Goal: Task Accomplishment & Management: Manage account settings

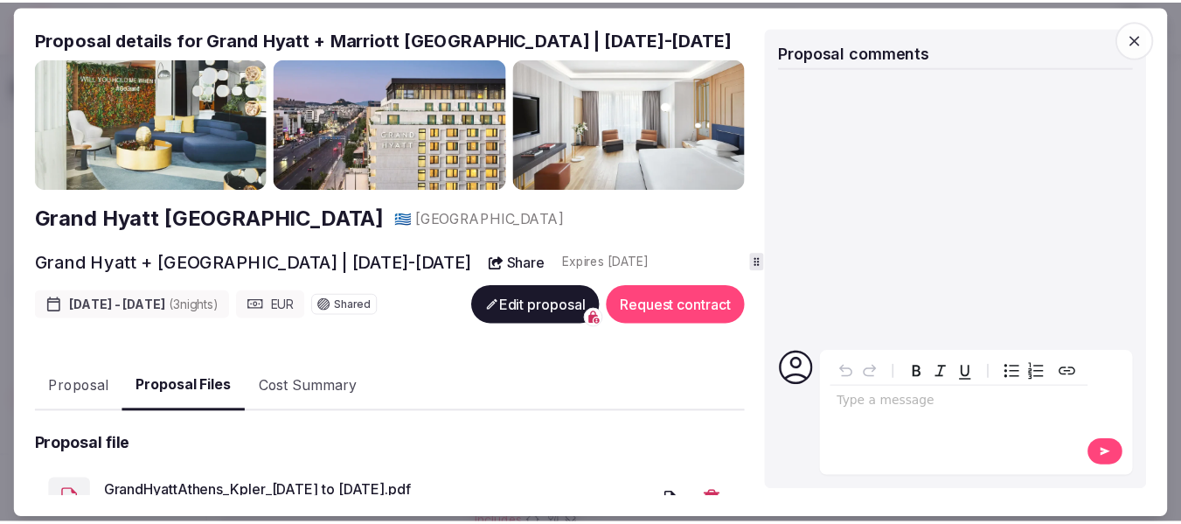
scroll to position [289, 0]
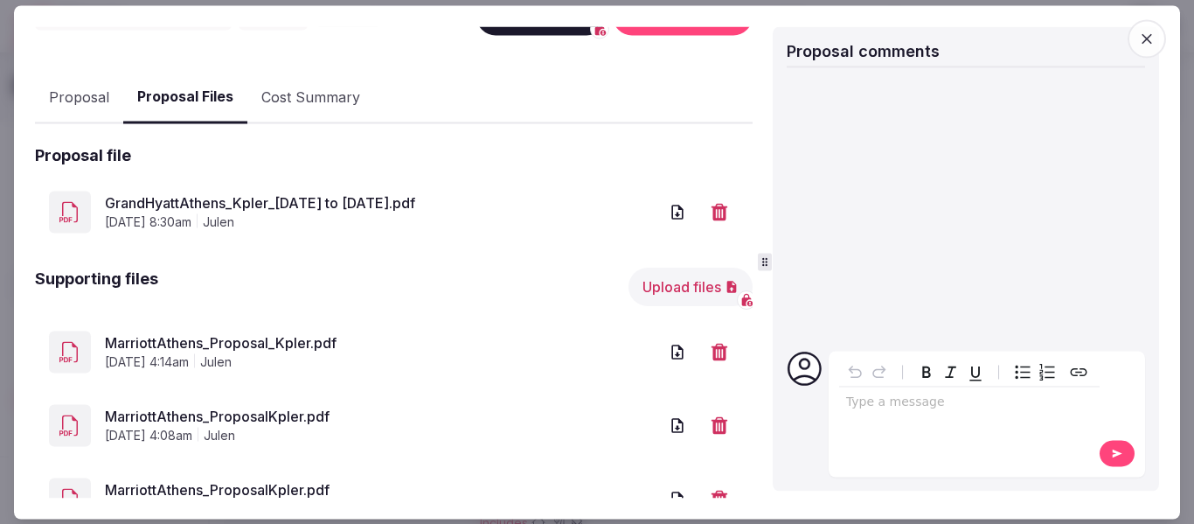
click at [1139, 41] on icon "button" at bounding box center [1146, 38] width 17 height 17
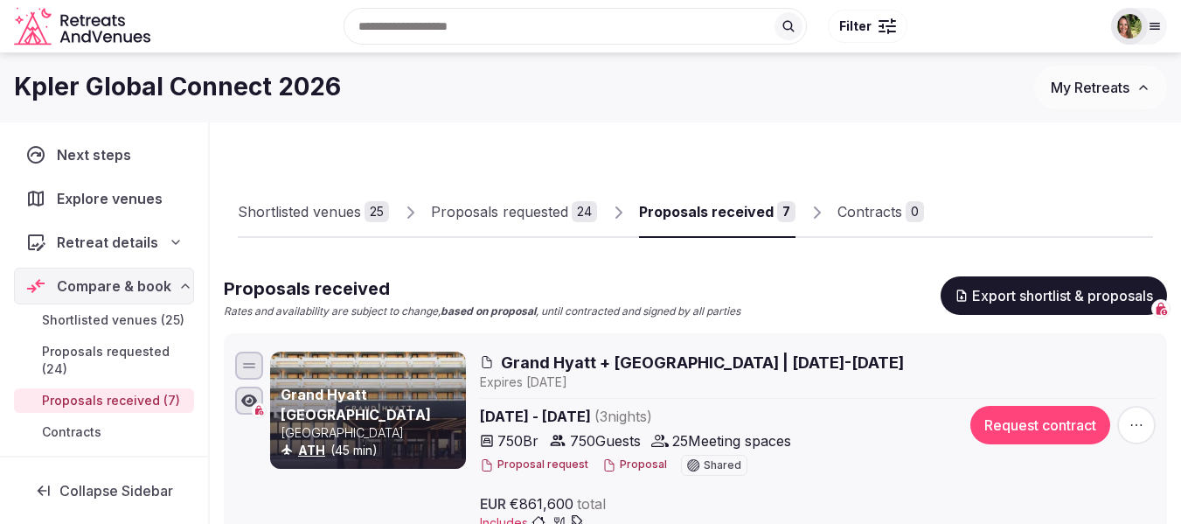
click at [1131, 26] on img at bounding box center [1129, 26] width 24 height 24
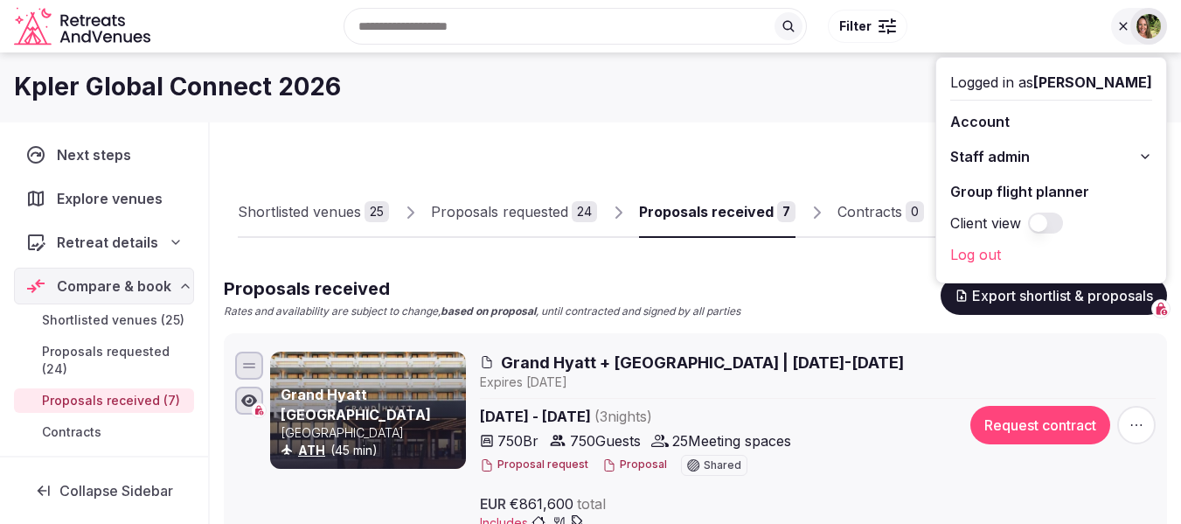
click at [876, 115] on div "Kpler Global Connect 2026 My Retreats" at bounding box center [590, 87] width 1181 height 70
click at [1145, 31] on img at bounding box center [1149, 26] width 24 height 24
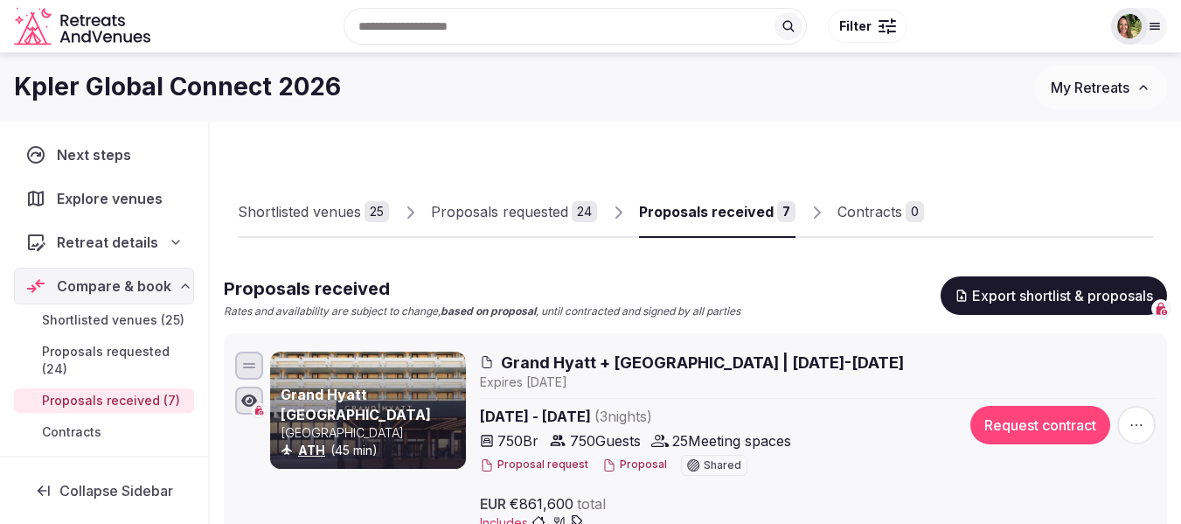
click at [1121, 87] on span "My Retreats" at bounding box center [1090, 87] width 79 height 17
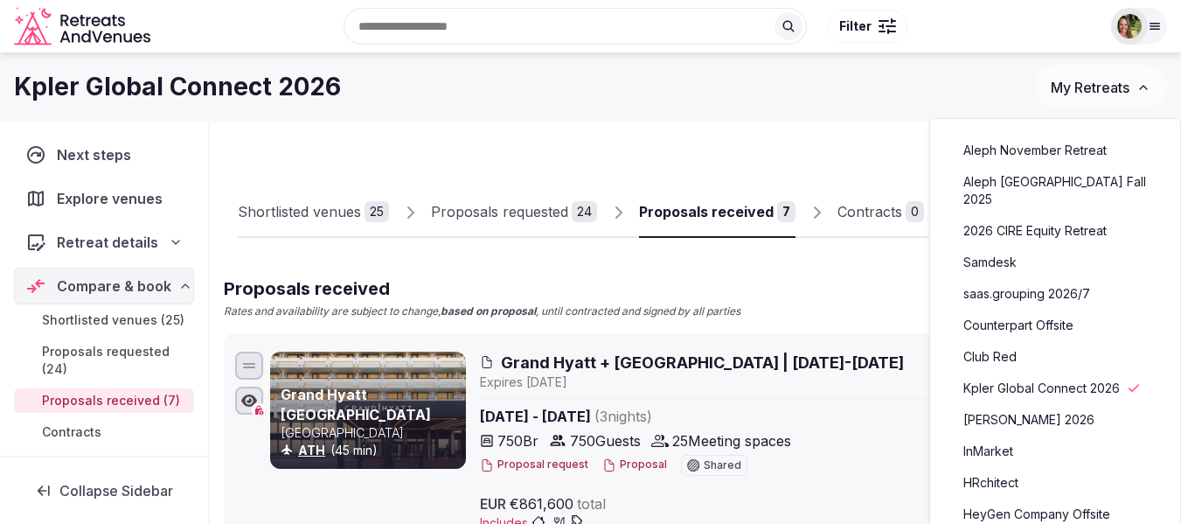
click at [1051, 148] on link "Aleph November Retreat" at bounding box center [1055, 150] width 215 height 28
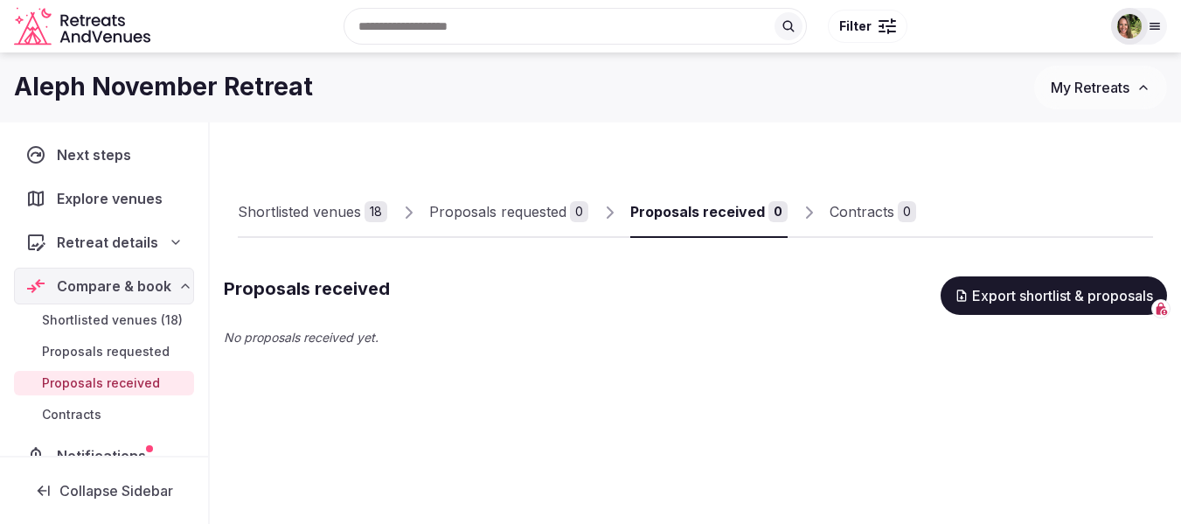
click at [320, 211] on div "Shortlisted venues" at bounding box center [299, 211] width 123 height 21
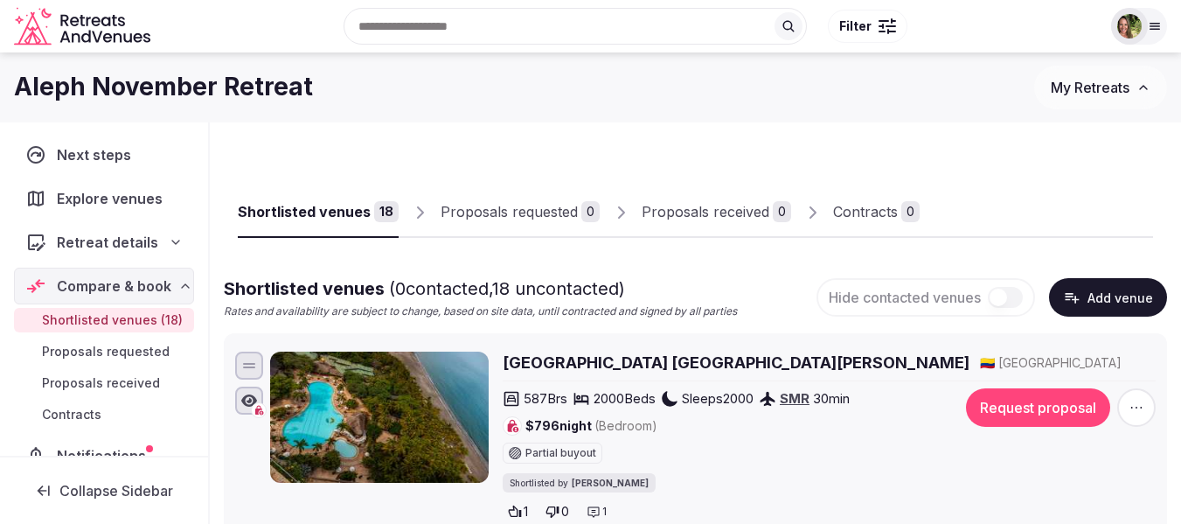
click at [320, 211] on div "Shortlisted venues" at bounding box center [304, 211] width 133 height 21
click at [759, 118] on div "Aleph November Retreat My Retreats" at bounding box center [590, 87] width 1181 height 70
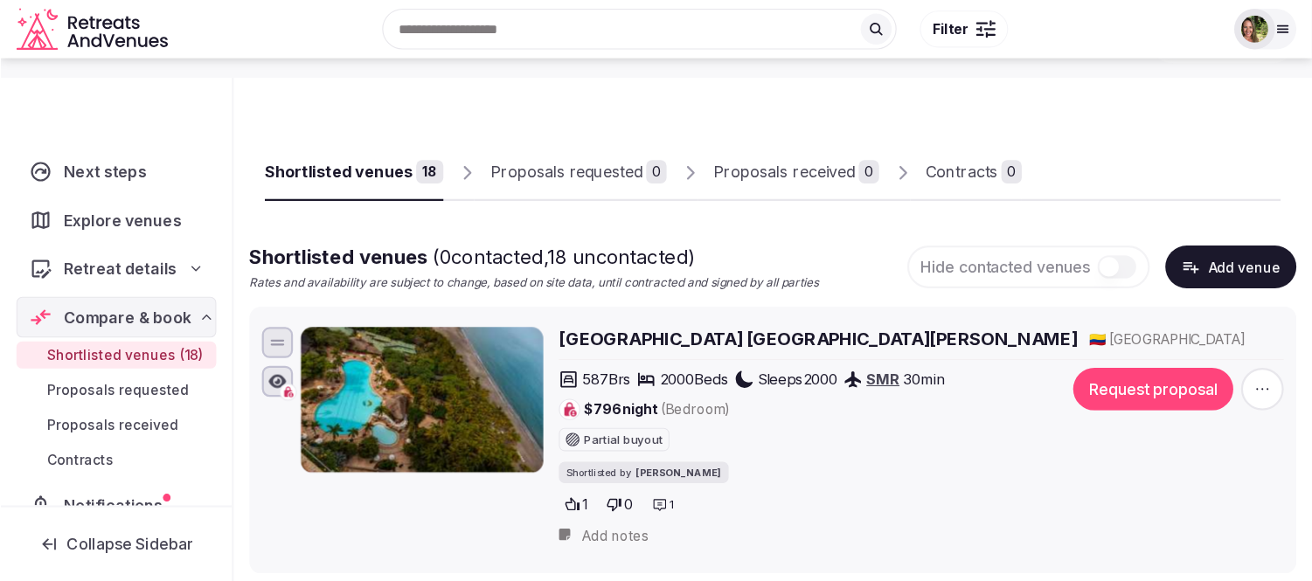
scroll to position [87, 0]
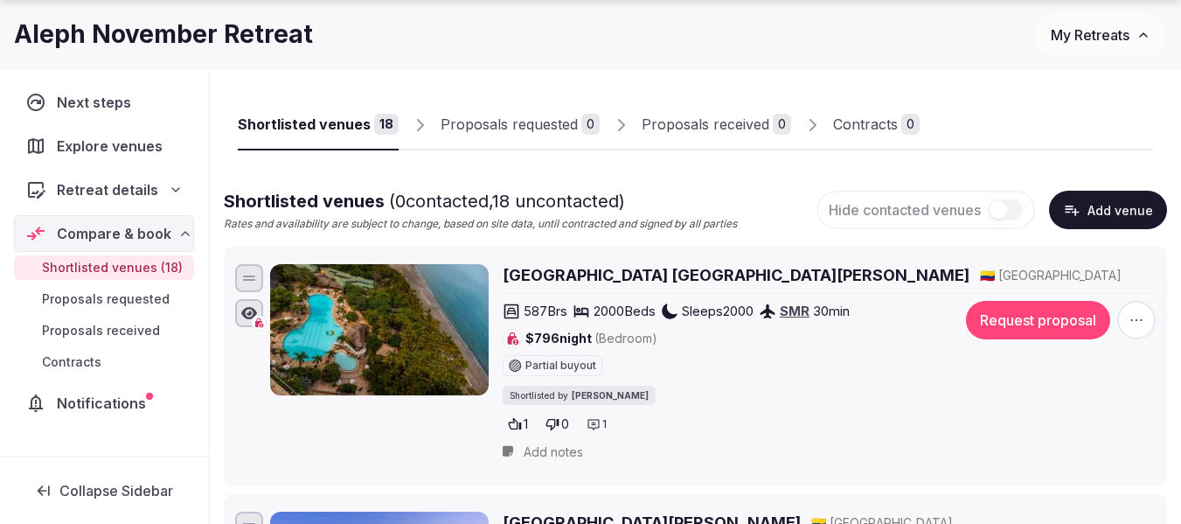
click at [946, 122] on div at bounding box center [1036, 136] width 233 height 30
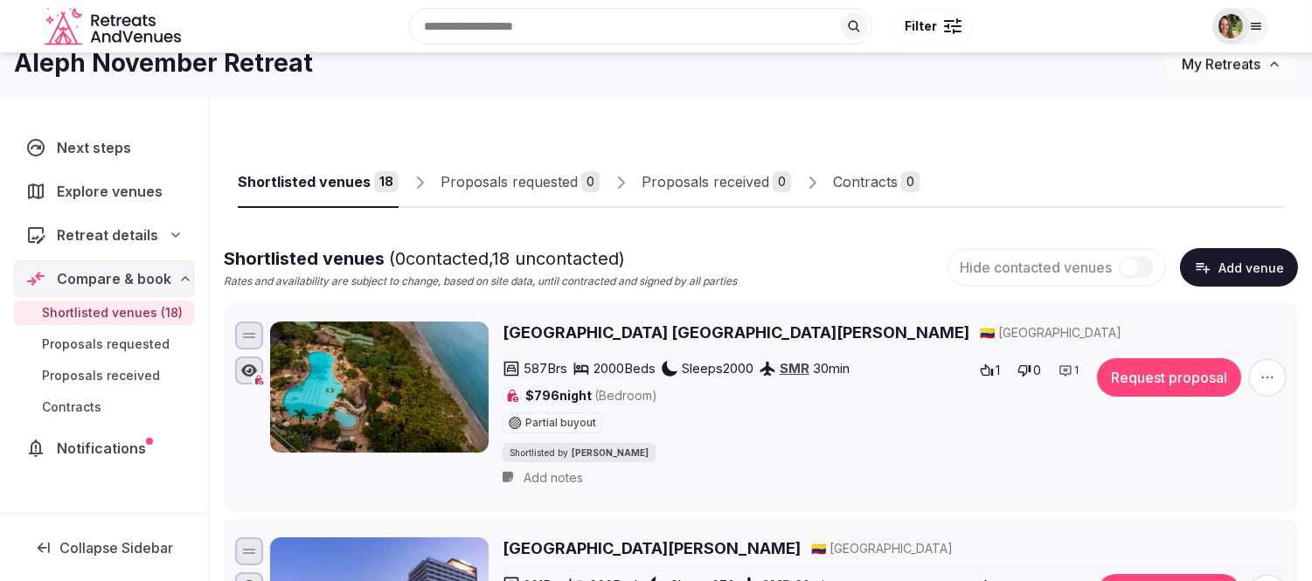
scroll to position [0, 0]
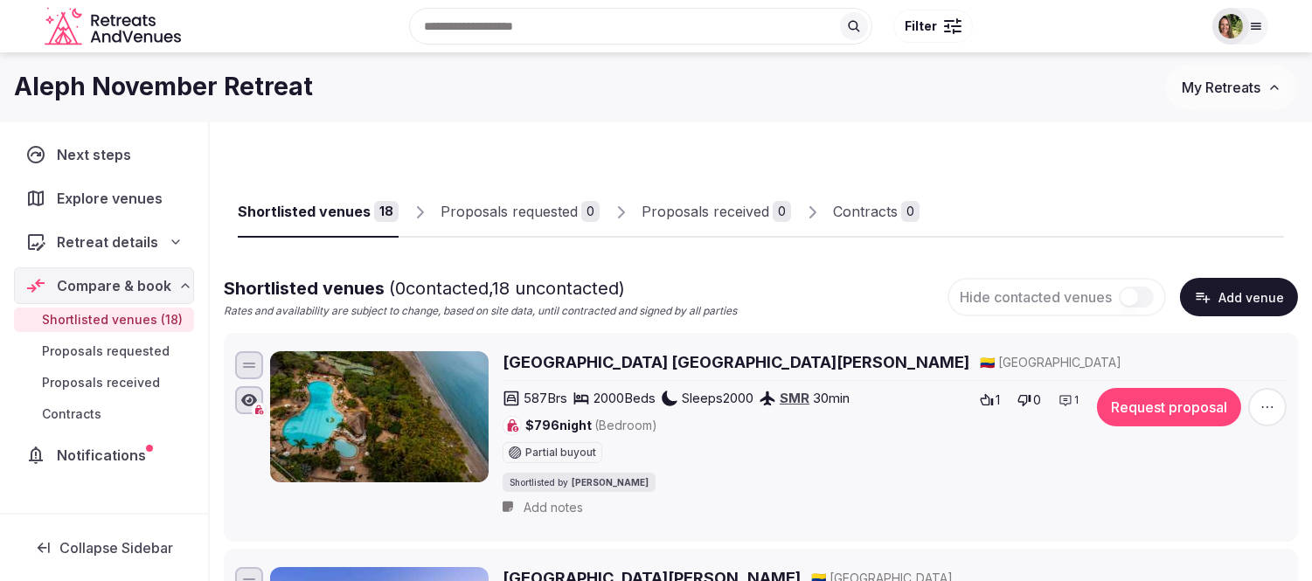
click at [102, 241] on span "Retreat details" at bounding box center [107, 242] width 101 height 21
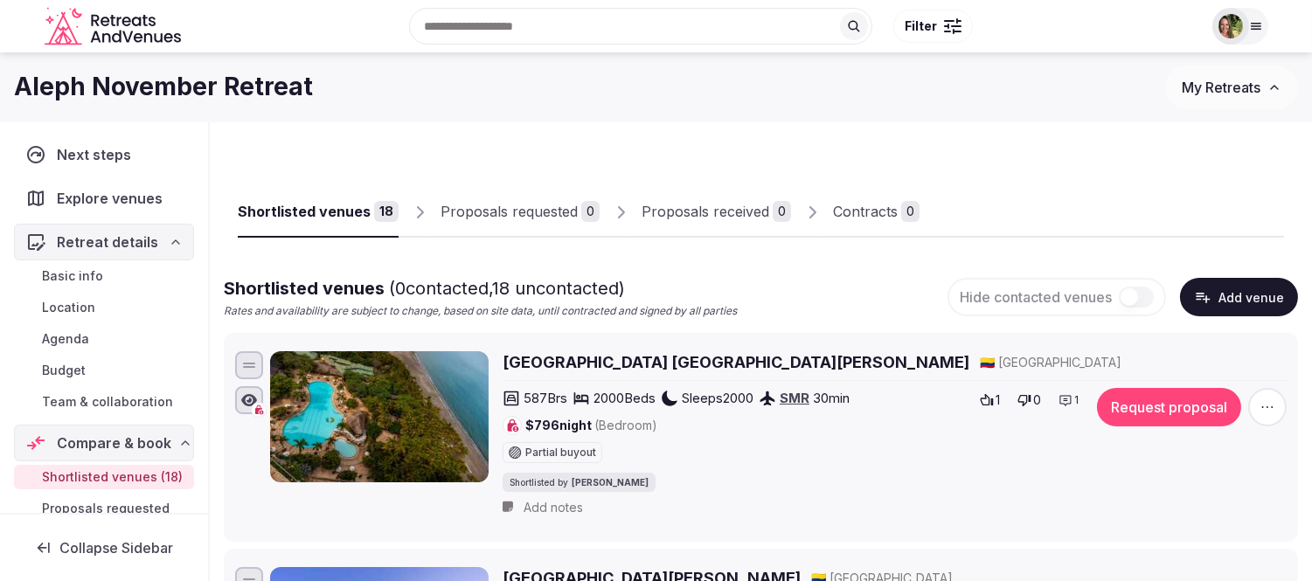
click at [80, 403] on span "Team & collaboration" at bounding box center [107, 401] width 131 height 17
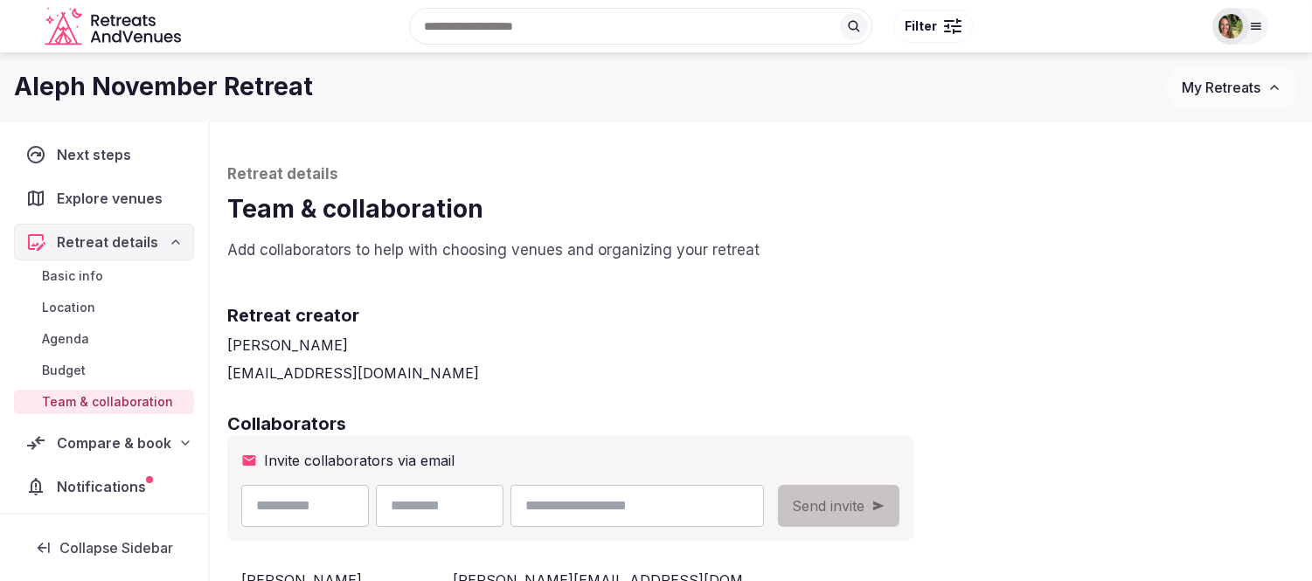
click at [108, 442] on span "Compare & book" at bounding box center [114, 443] width 115 height 21
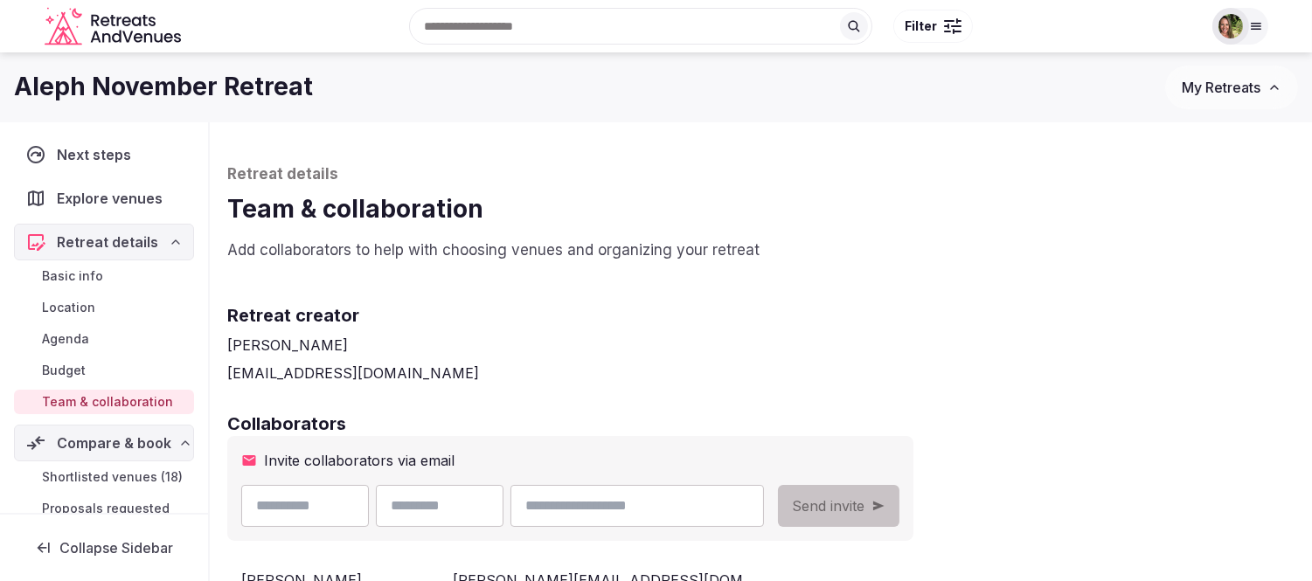
click at [83, 479] on span "Shortlisted venues (18)" at bounding box center [112, 477] width 141 height 17
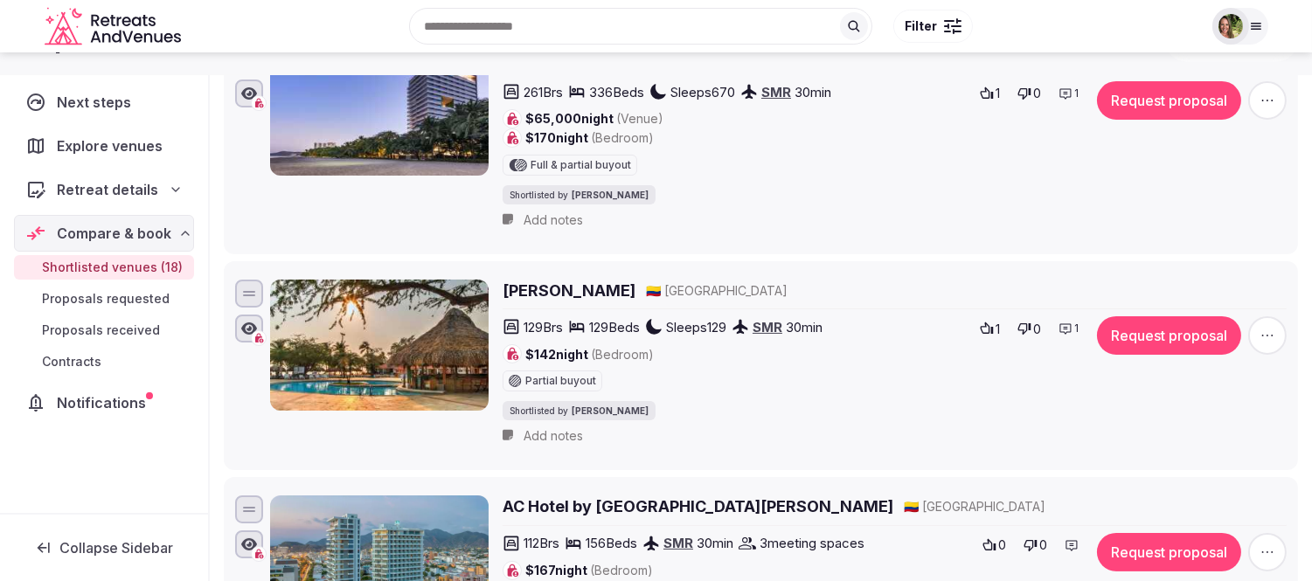
scroll to position [388, 0]
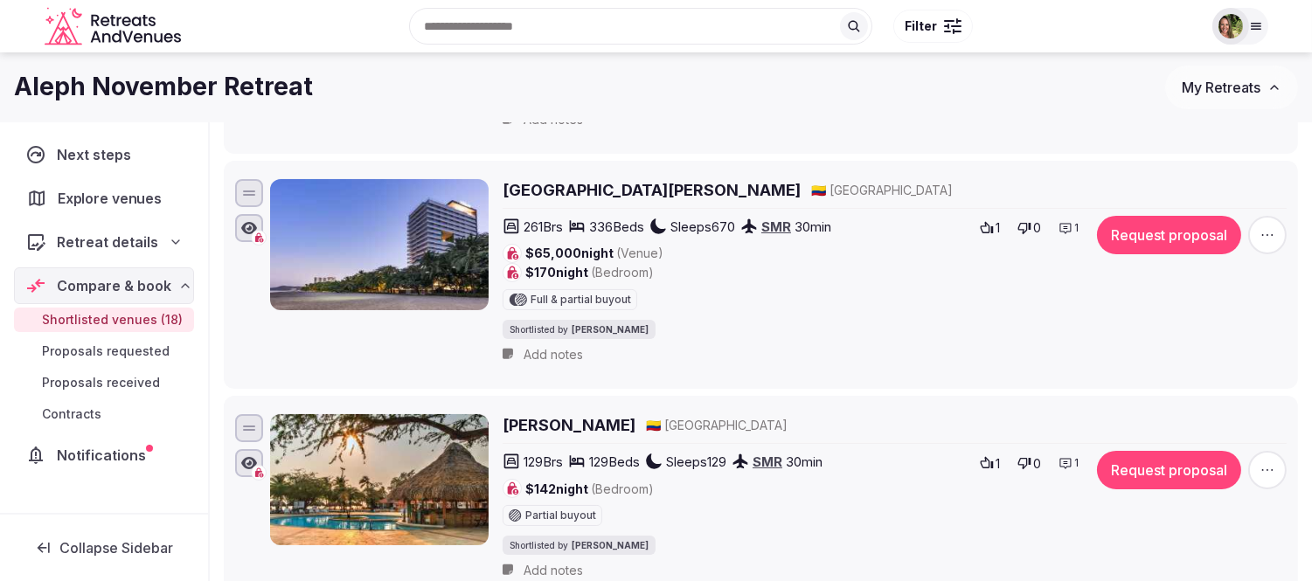
click at [108, 194] on span "Explore venues" at bounding box center [113, 198] width 111 height 21
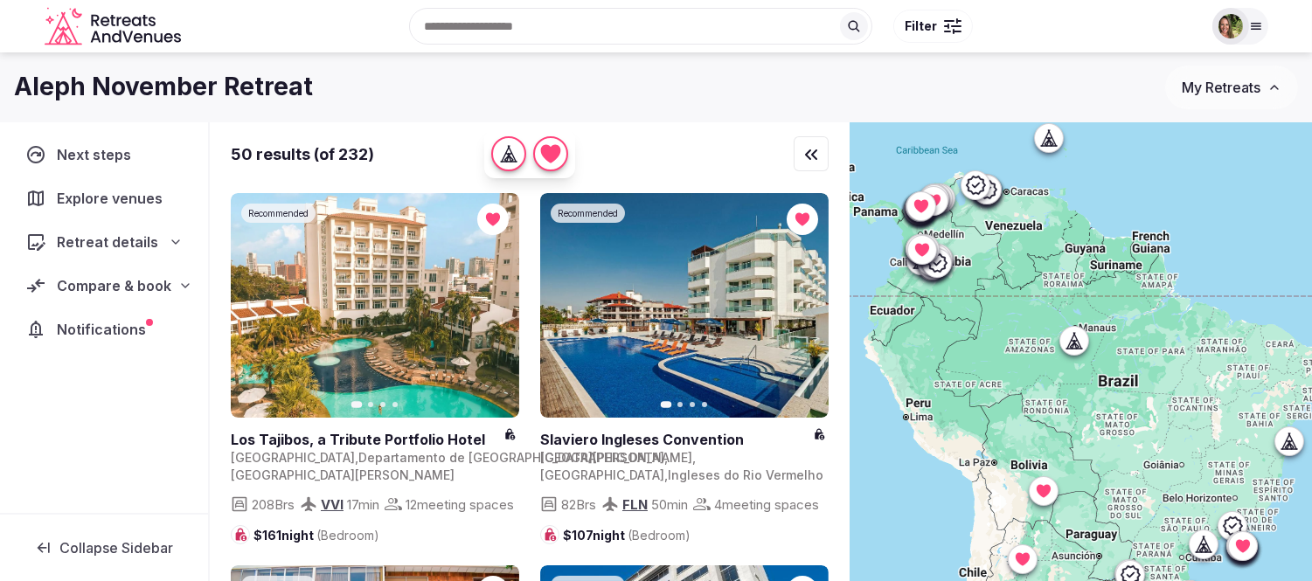
click at [106, 282] on span "Compare & book" at bounding box center [114, 285] width 115 height 21
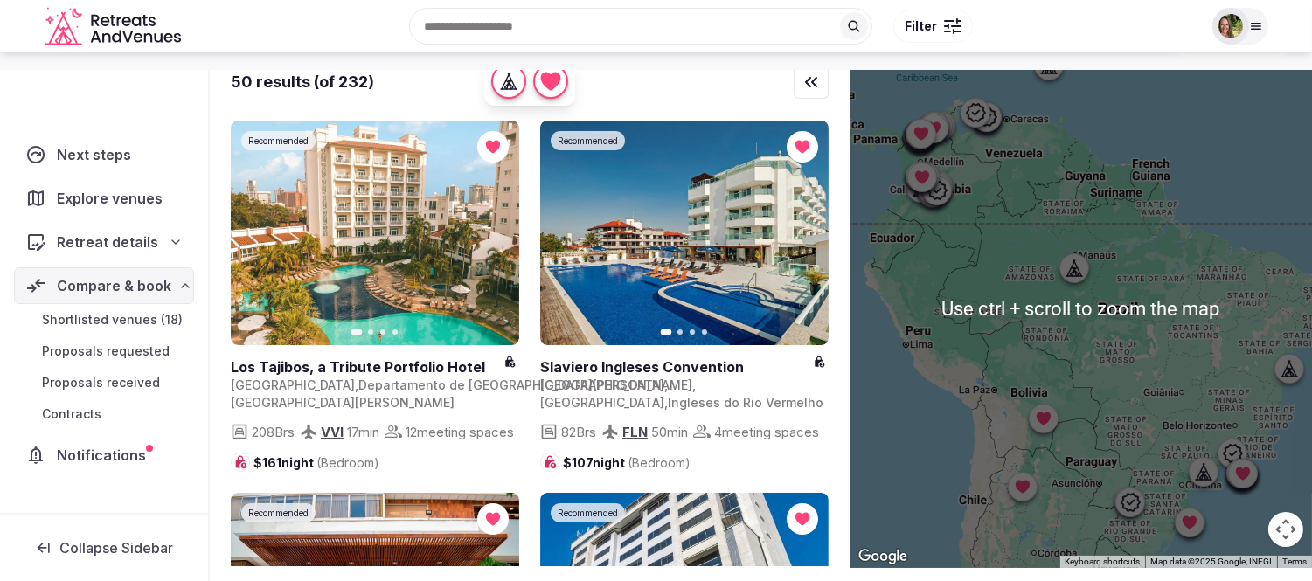
scroll to position [97, 0]
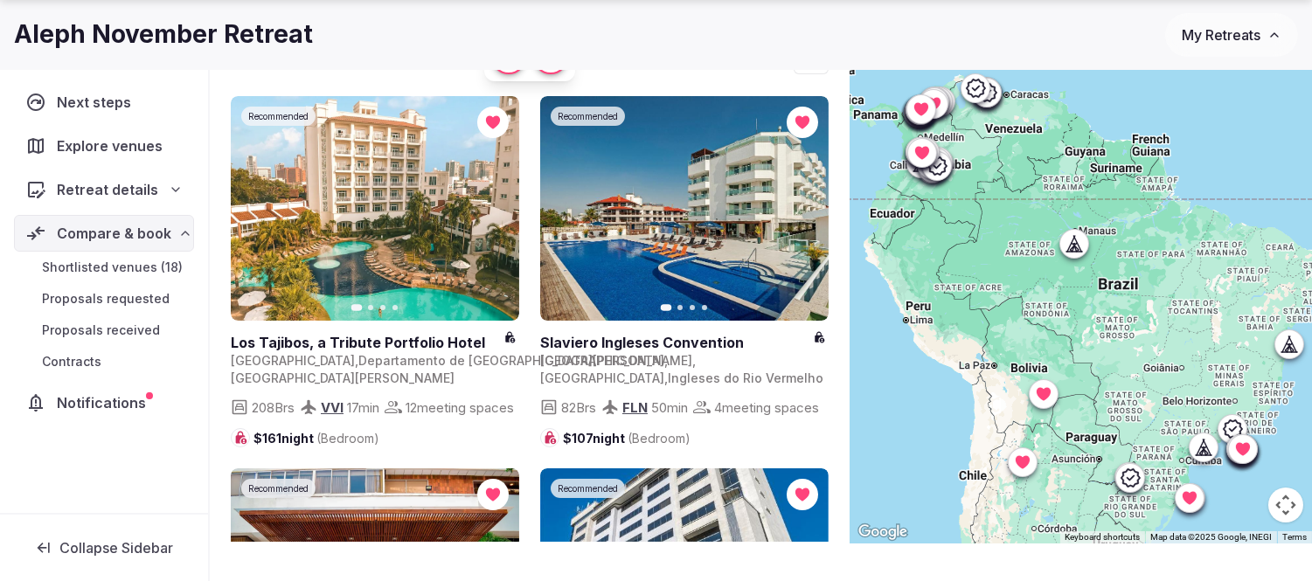
click at [1180, 371] on div at bounding box center [1081, 284] width 463 height 519
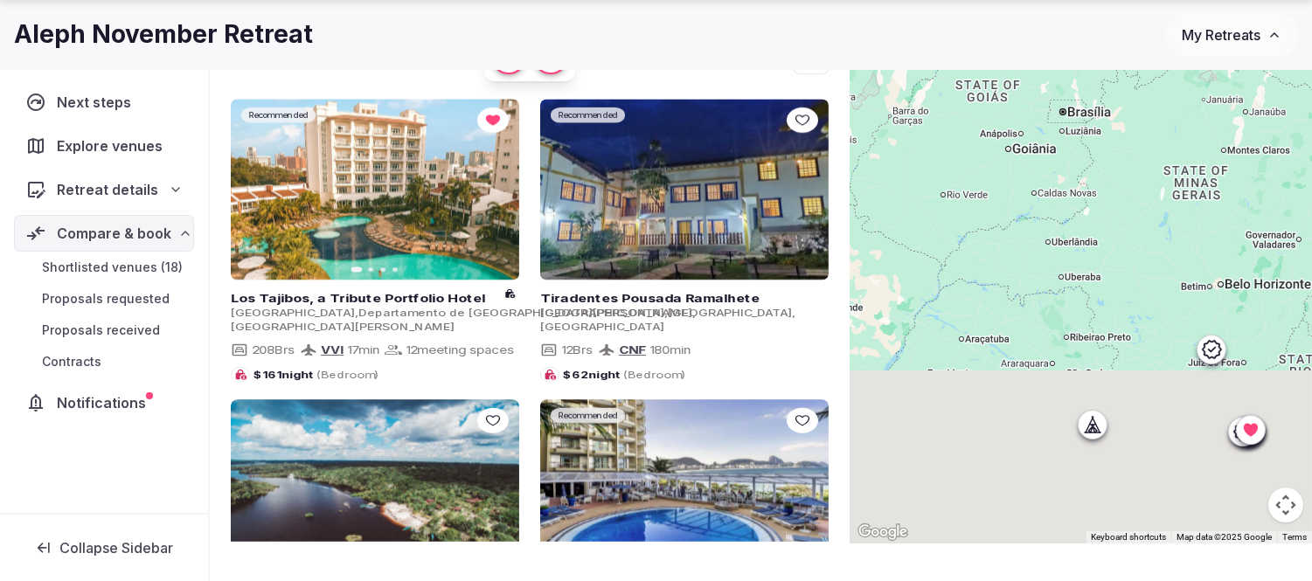
drag, startPoint x: 1205, startPoint y: 420, endPoint x: 1061, endPoint y: 79, distance: 370.3
click at [1061, 79] on div at bounding box center [1081, 284] width 463 height 519
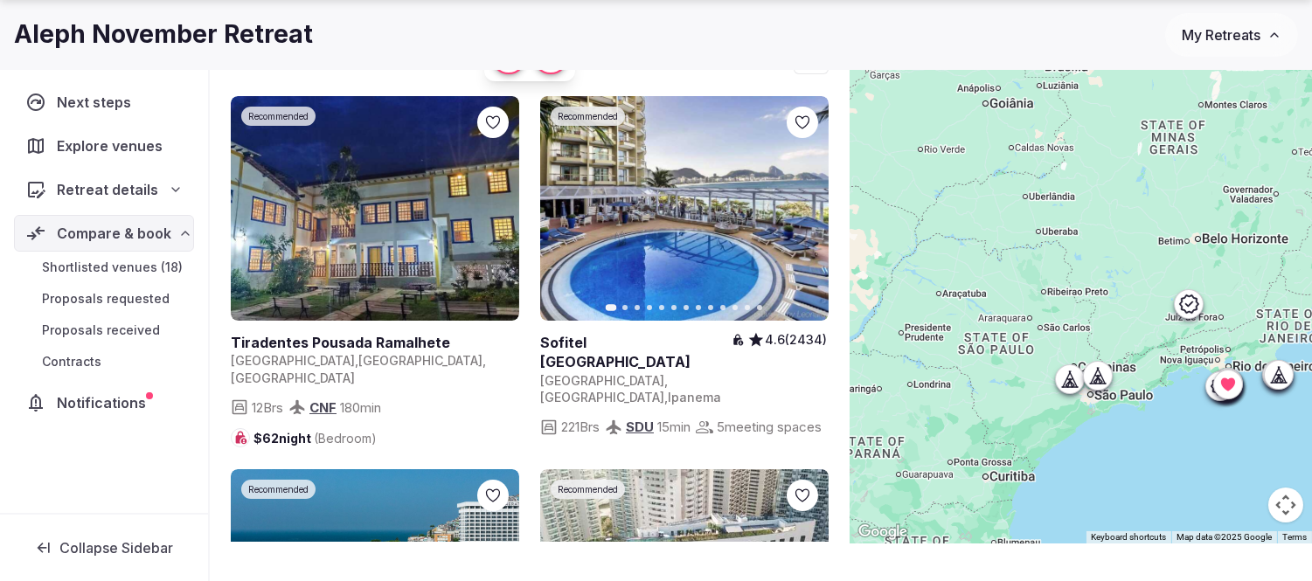
click at [1180, 301] on icon at bounding box center [1188, 304] width 21 height 21
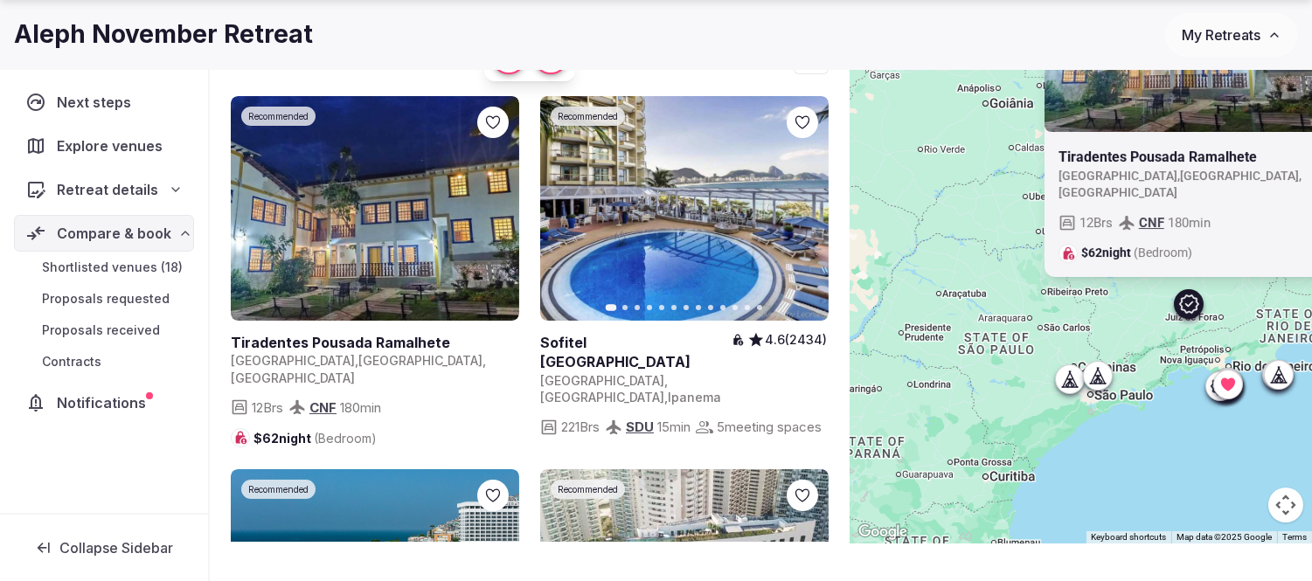
click at [1103, 385] on div at bounding box center [1097, 376] width 28 height 28
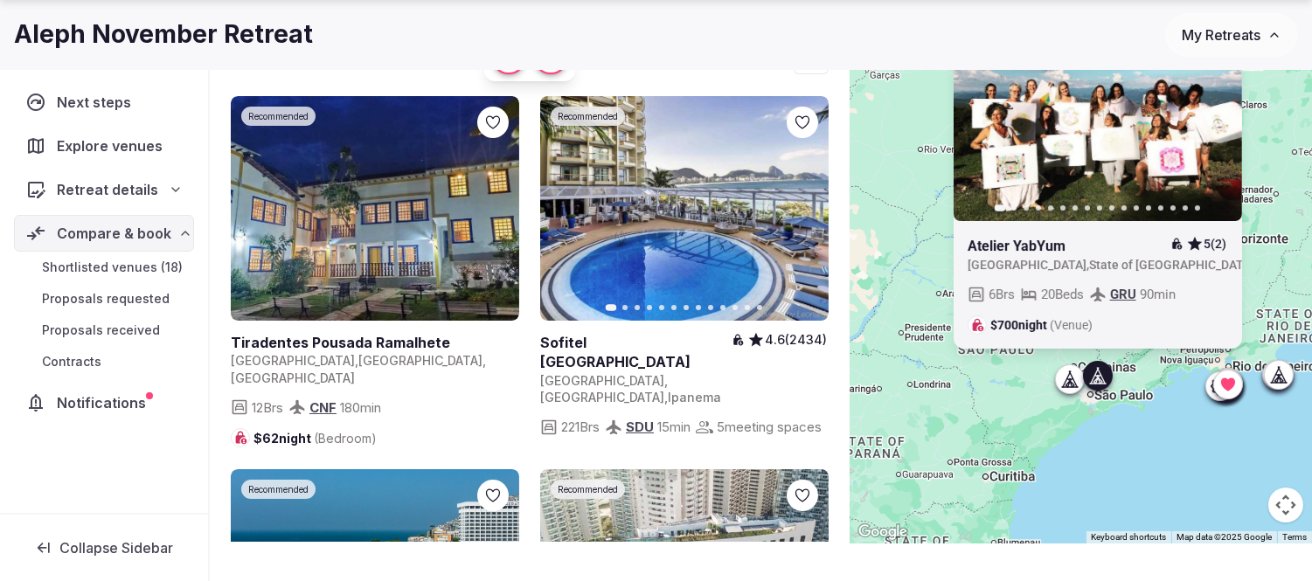
click at [1095, 461] on div "Previous slide Next slide Atelier YabYum 5 (2) Brazil , State of São Paulo 6 Br…" at bounding box center [1081, 284] width 463 height 519
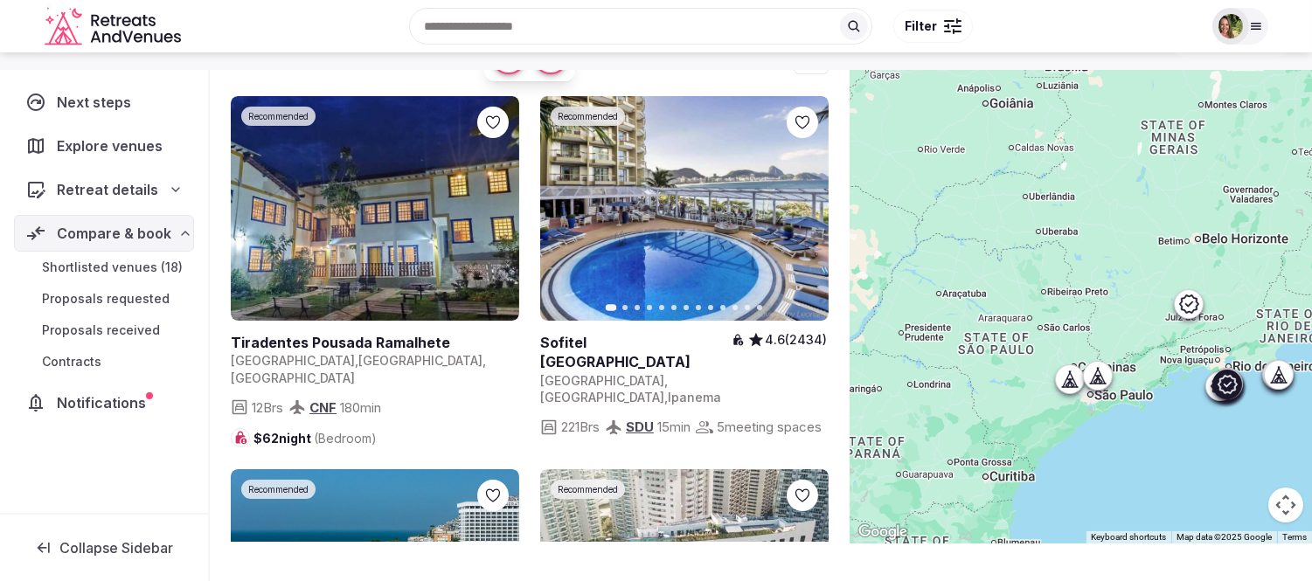
scroll to position [0, 0]
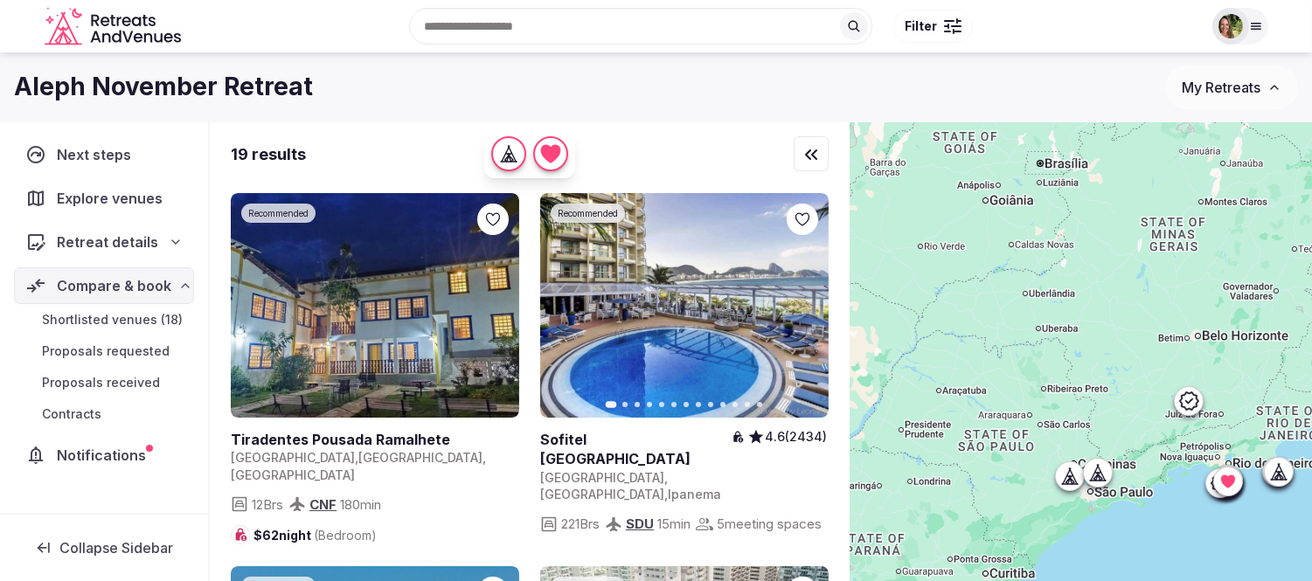
click at [434, 33] on div "Recent searches Québec City, QC, Canada Malta Canary Islands, Spain Cyprus Scot…" at bounding box center [695, 26] width 1014 height 75
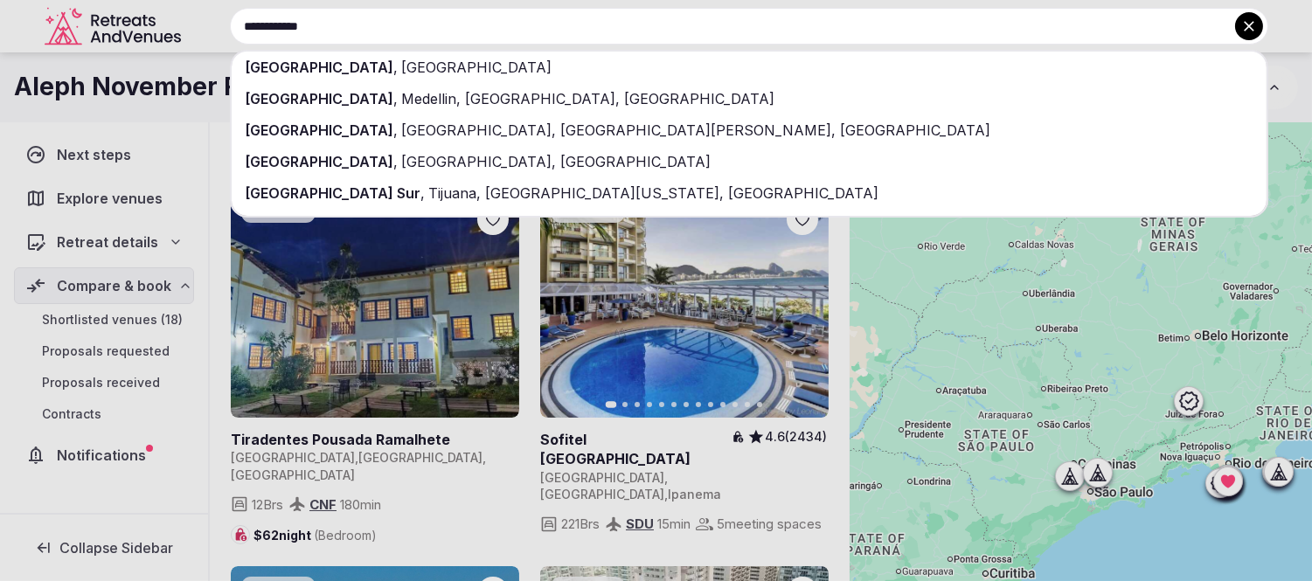
type input "**********"
click at [399, 65] on span "Argentina" at bounding box center [476, 67] width 154 height 17
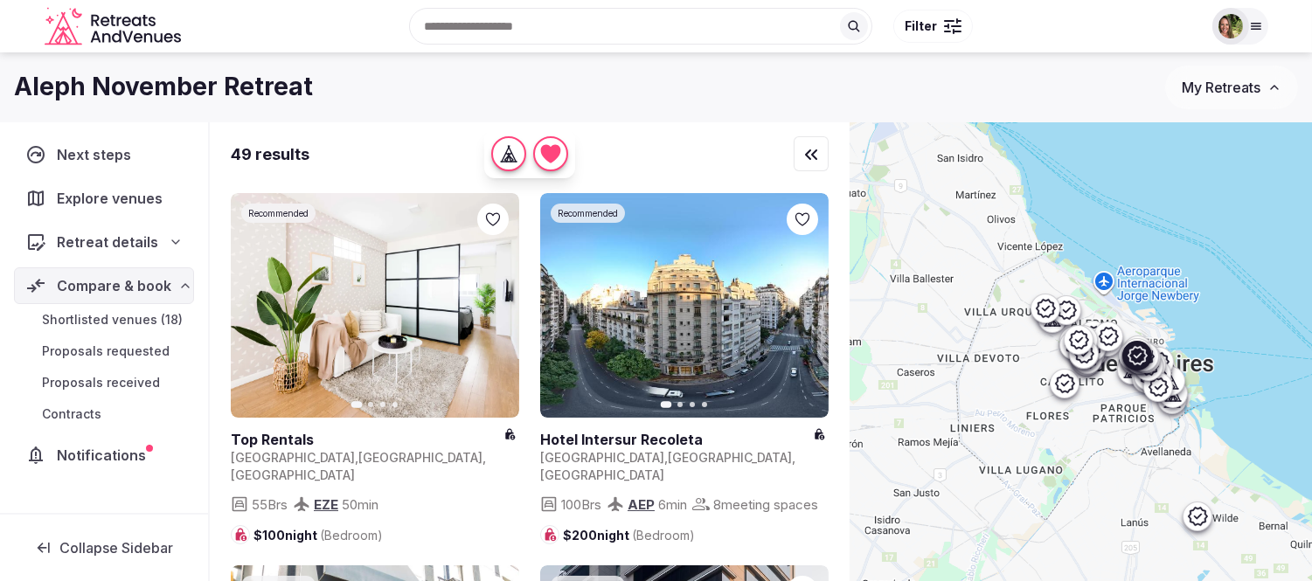
click at [649, 302] on link at bounding box center [684, 305] width 289 height 225
click at [99, 317] on span "Shortlisted venues (18)" at bounding box center [112, 319] width 141 height 17
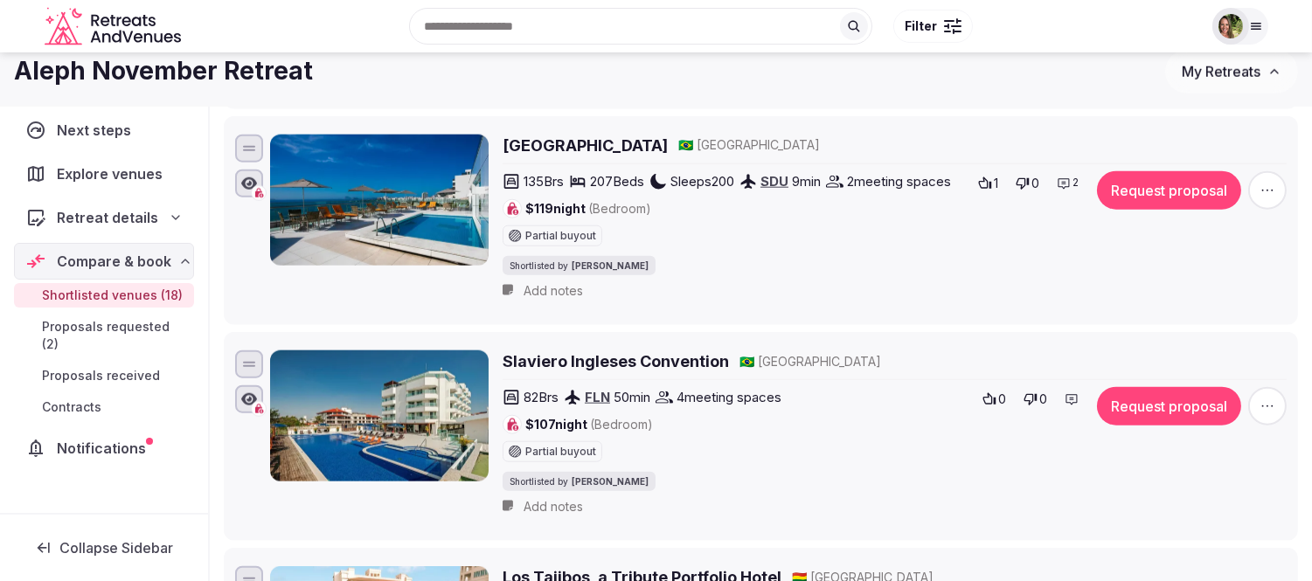
scroll to position [3303, 0]
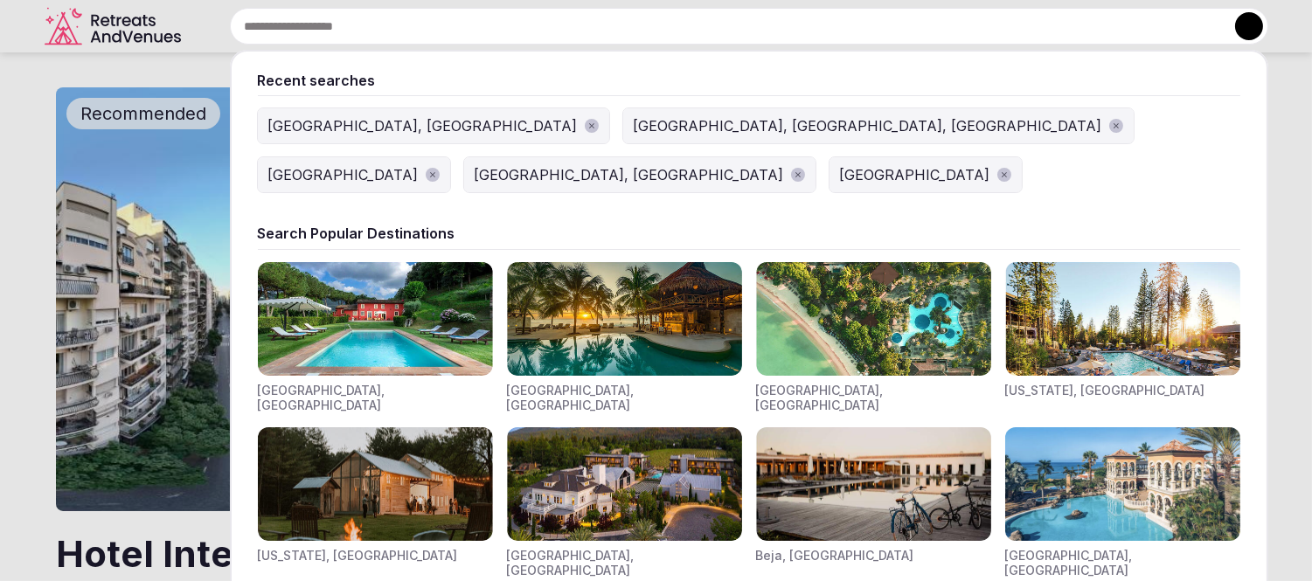
click at [564, 31] on input "text" at bounding box center [749, 26] width 1039 height 37
type input "*"
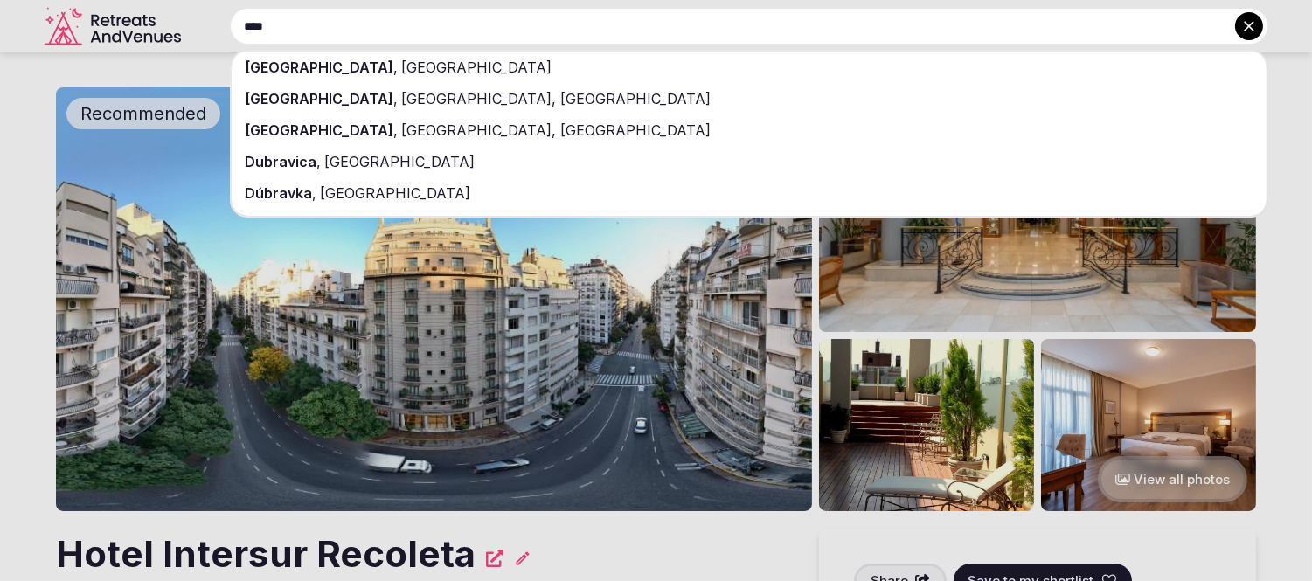
type input "****"
click at [399, 62] on span "Croatia" at bounding box center [476, 67] width 154 height 17
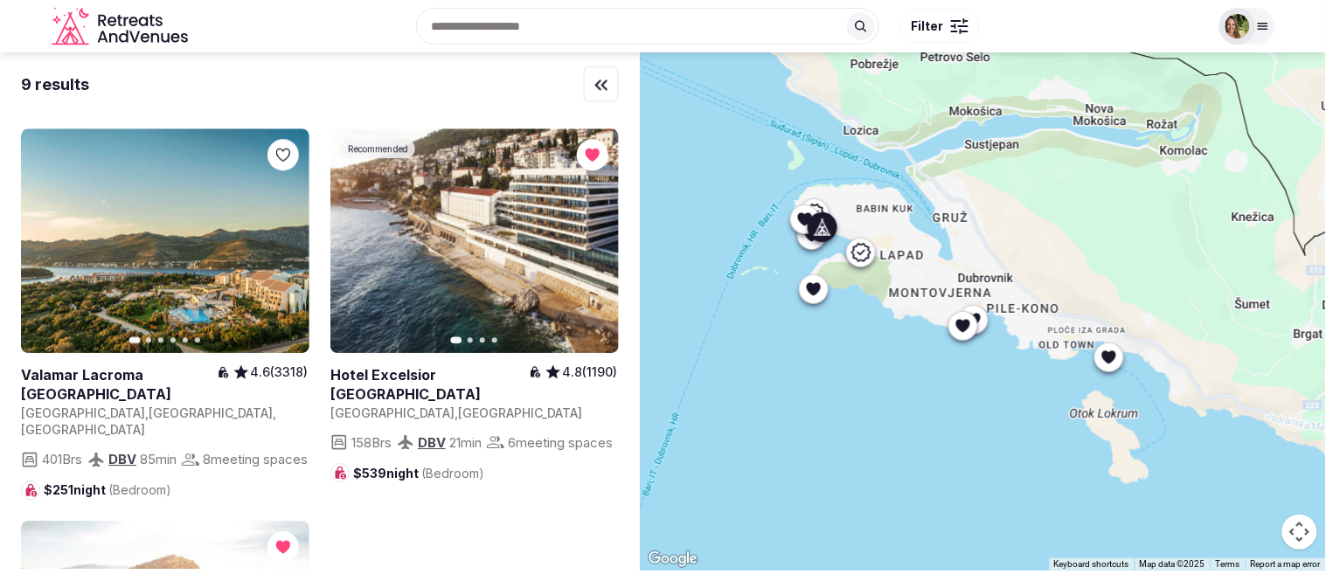
scroll to position [1166, 0]
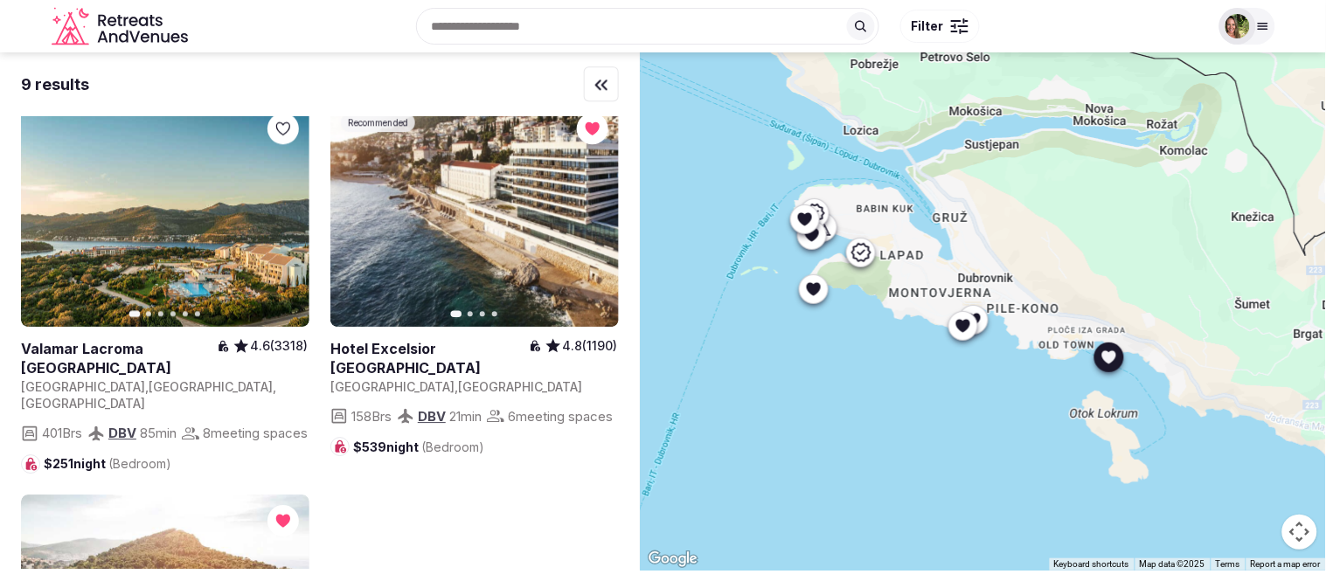
click at [499, 248] on link at bounding box center [475, 214] width 289 height 225
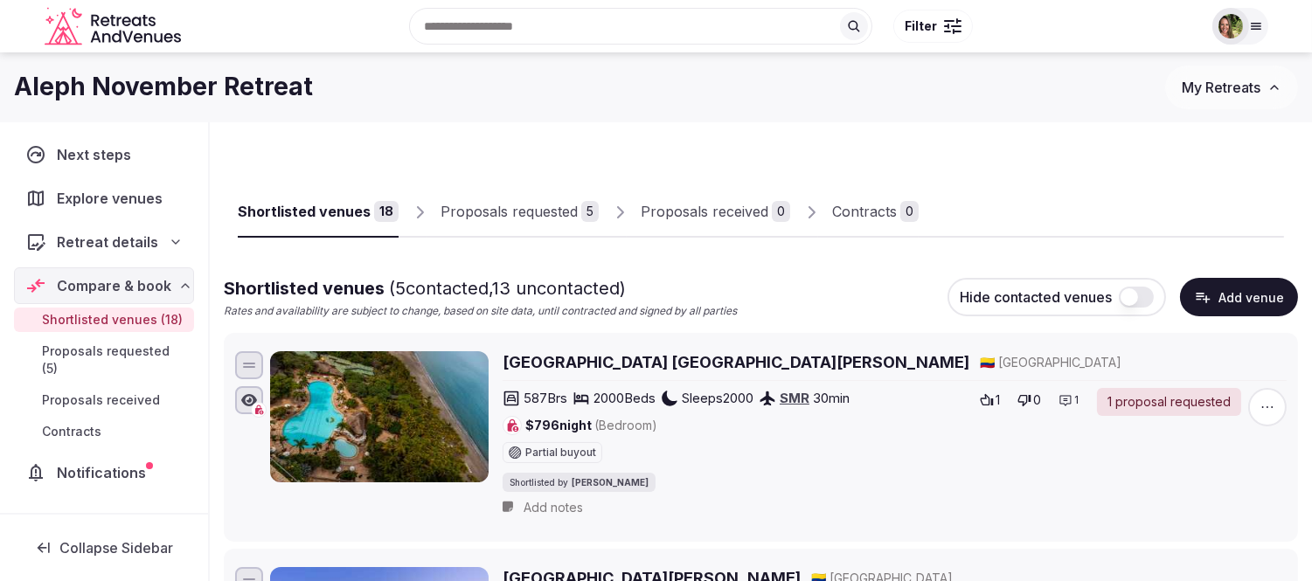
click at [533, 198] on link "Proposals requested 5" at bounding box center [520, 212] width 158 height 51
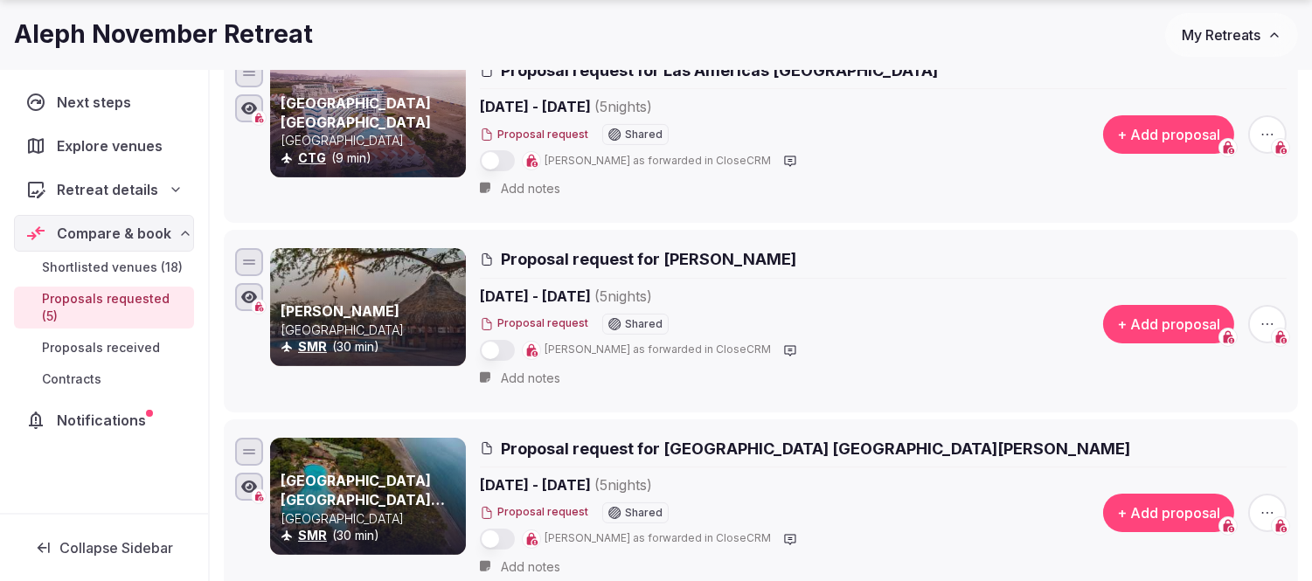
scroll to position [776, 0]
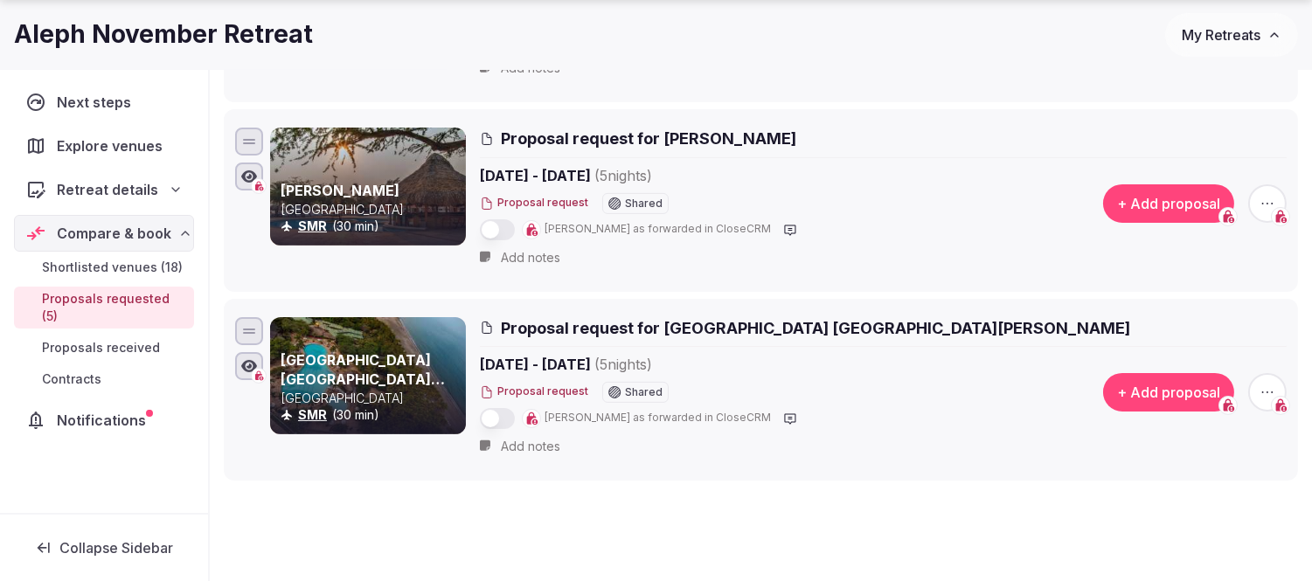
click at [1204, 31] on span "My Retreats" at bounding box center [1221, 34] width 79 height 17
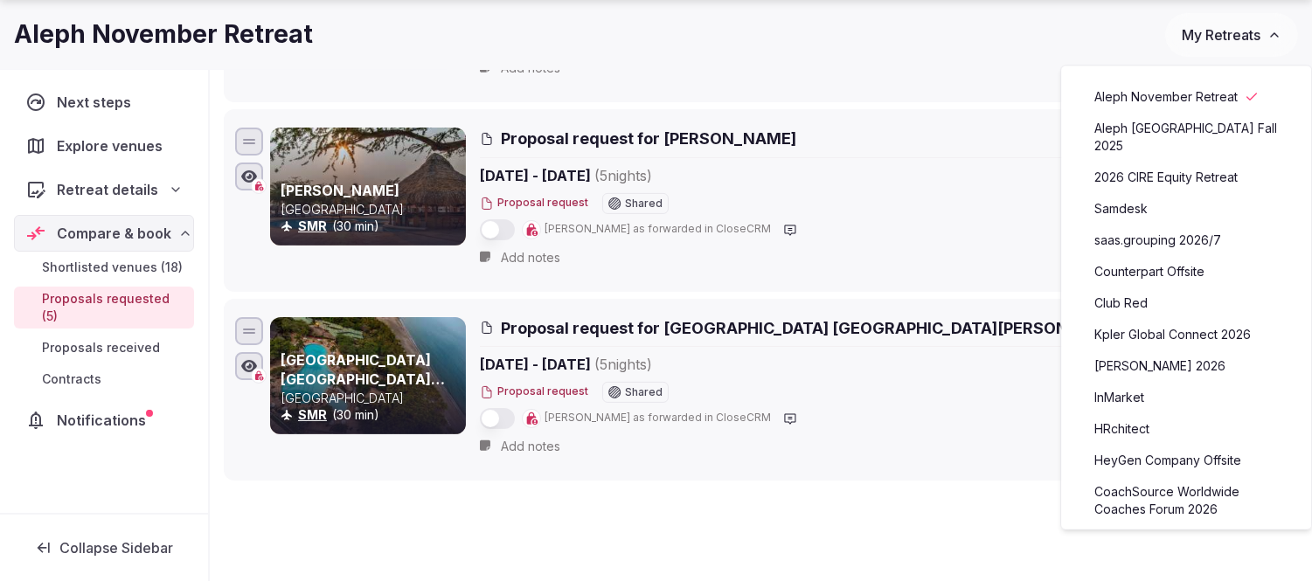
click at [1135, 447] on link "HeyGen Company Offsite" at bounding box center [1186, 461] width 215 height 28
